Goal: Navigation & Orientation: Find specific page/section

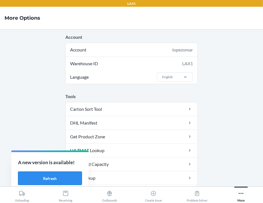
click at [30, 183] on button "Refresh" at bounding box center [50, 178] width 64 height 13
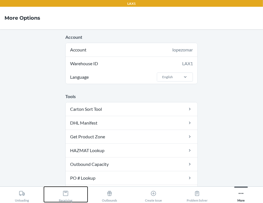
click at [66, 194] on icon at bounding box center [65, 193] width 6 height 6
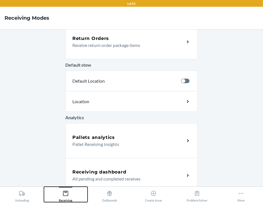
scroll to position [188, 0]
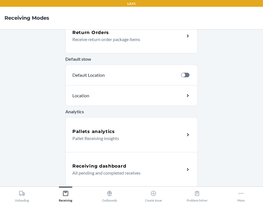
click at [112, 160] on div "Receiving dashboard All pending and completed receives" at bounding box center [131, 169] width 132 height 35
